Goal: Transaction & Acquisition: Purchase product/service

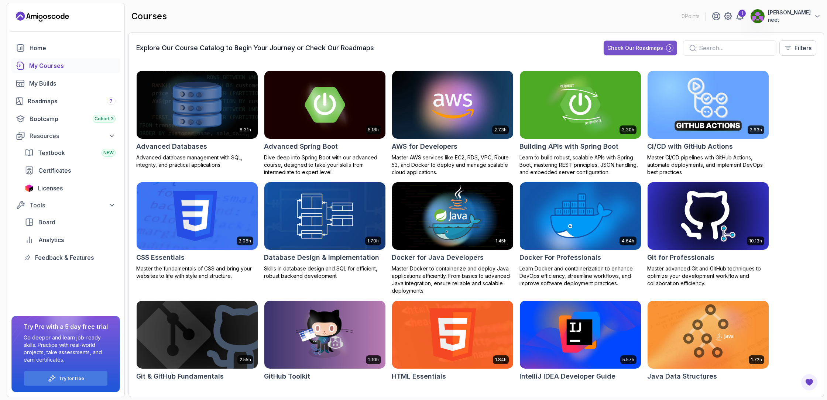
click at [648, 48] on div "Check Our Roadmaps" at bounding box center [635, 47] width 56 height 7
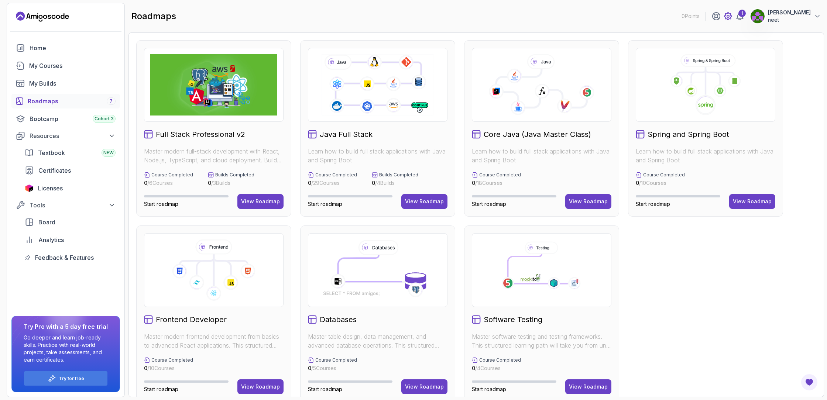
click at [732, 18] on icon at bounding box center [728, 16] width 9 height 9
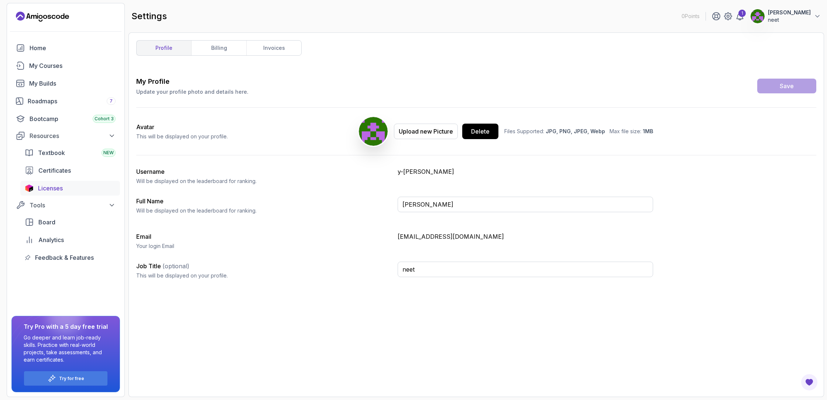
click at [66, 185] on div "Licenses" at bounding box center [77, 188] width 78 height 9
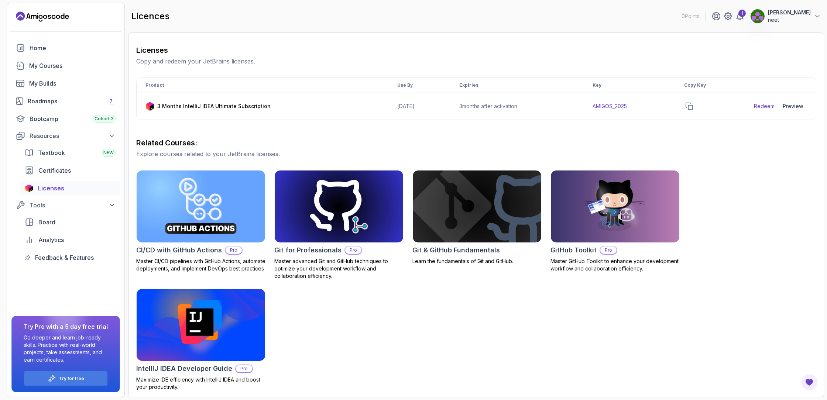
scroll to position [97, 0]
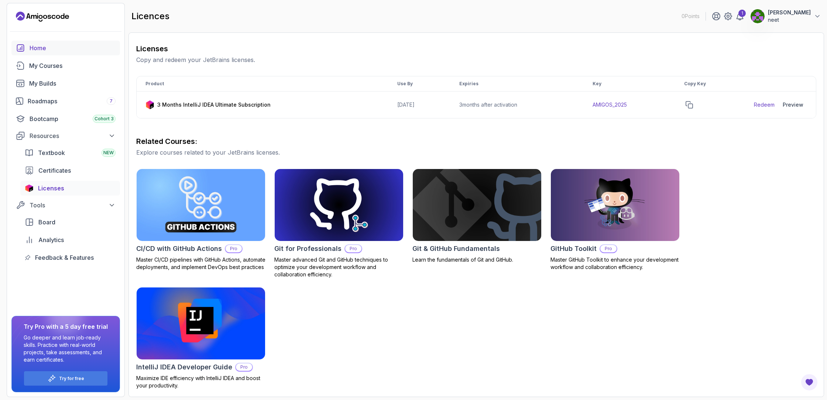
click at [54, 42] on link "Home" at bounding box center [65, 48] width 109 height 15
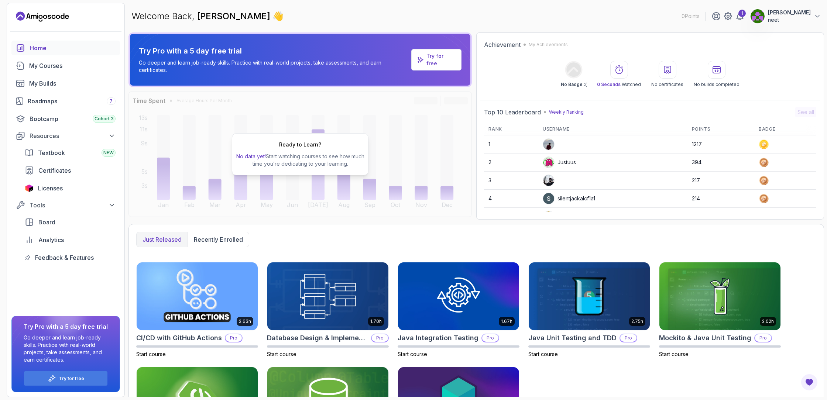
click at [57, 18] on icon "Landing page" at bounding box center [58, 17] width 4 height 4
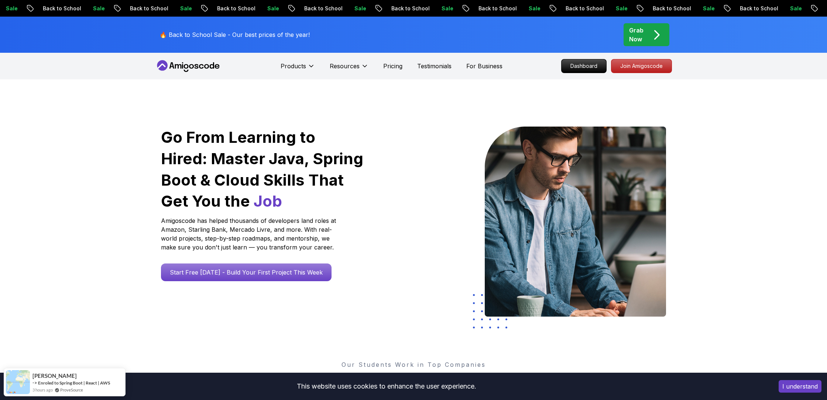
click at [520, 6] on p "Sale" at bounding box center [532, 8] width 24 height 7
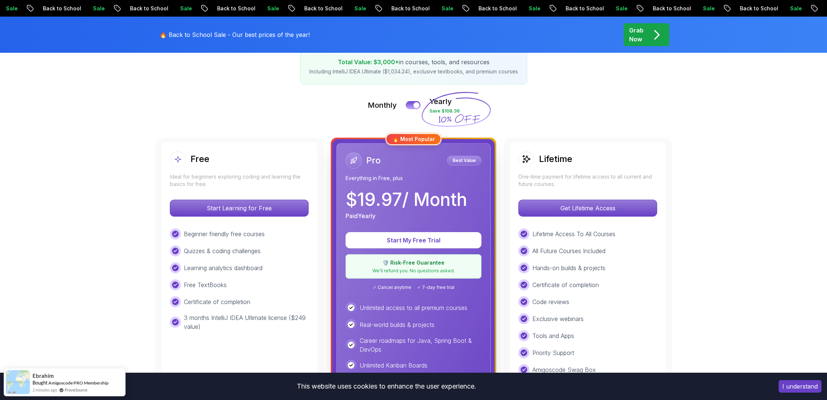
scroll to position [133, 0]
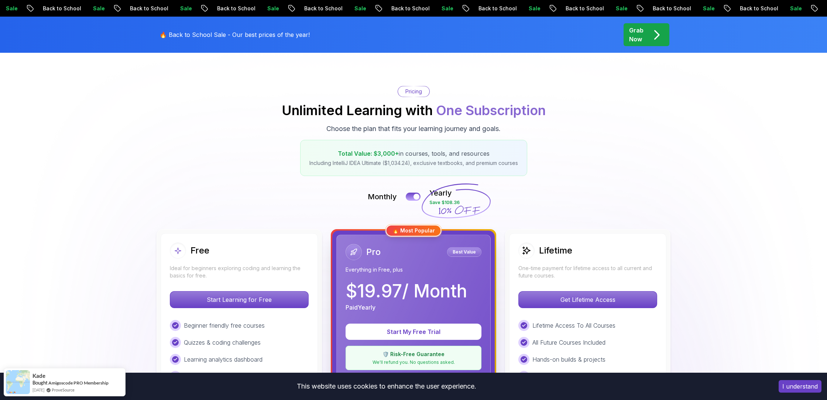
scroll to position [52, 0]
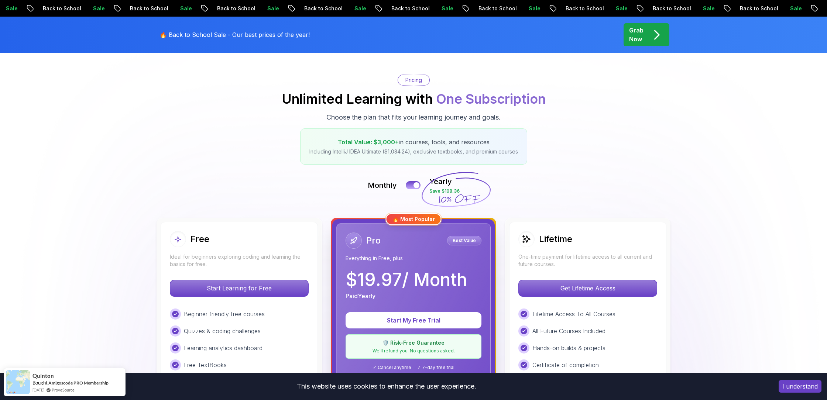
click at [644, 32] on div "Grab Now" at bounding box center [646, 35] width 35 height 18
click at [641, 37] on p "Grab Now" at bounding box center [636, 35] width 14 height 18
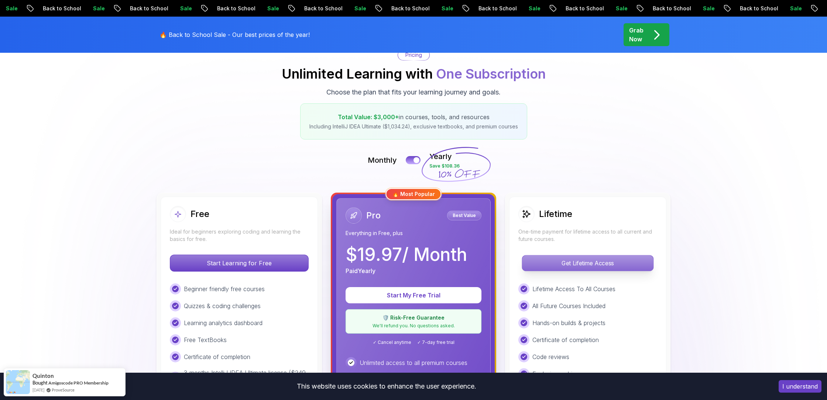
scroll to position [75, 0]
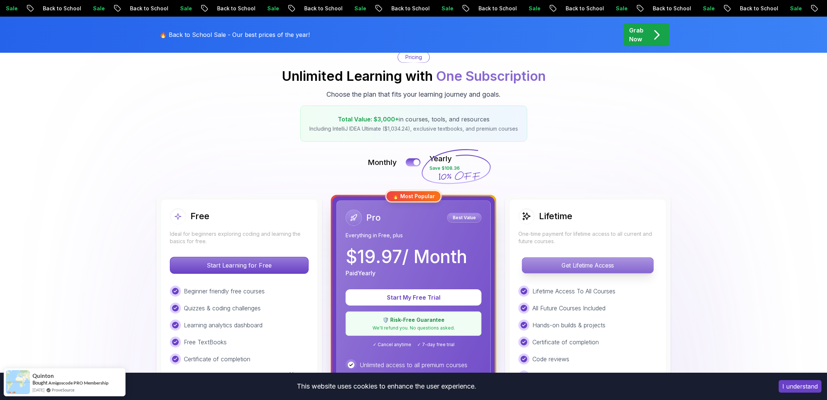
click at [596, 257] on div "Lifetime One-time payment for lifetime access to all current and future courses…" at bounding box center [587, 370] width 157 height 342
click at [597, 260] on p "Get Lifetime Access" at bounding box center [587, 266] width 131 height 16
